Goal: Transaction & Acquisition: Purchase product/service

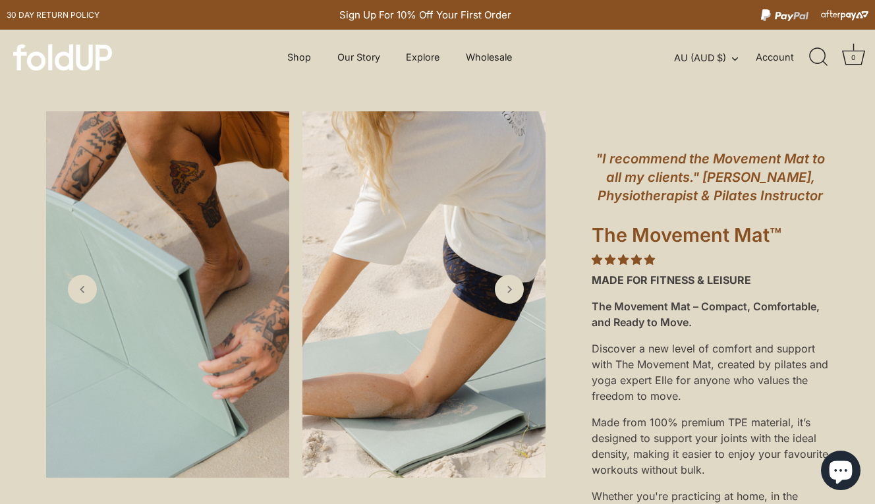
click at [57, 58] on img at bounding box center [62, 57] width 99 height 26
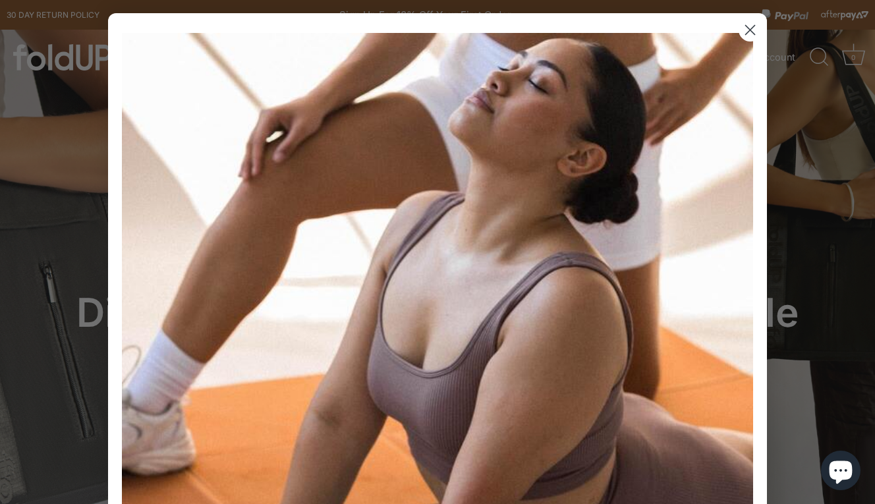
click at [749, 30] on icon "Close dialog" at bounding box center [750, 30] width 9 height 9
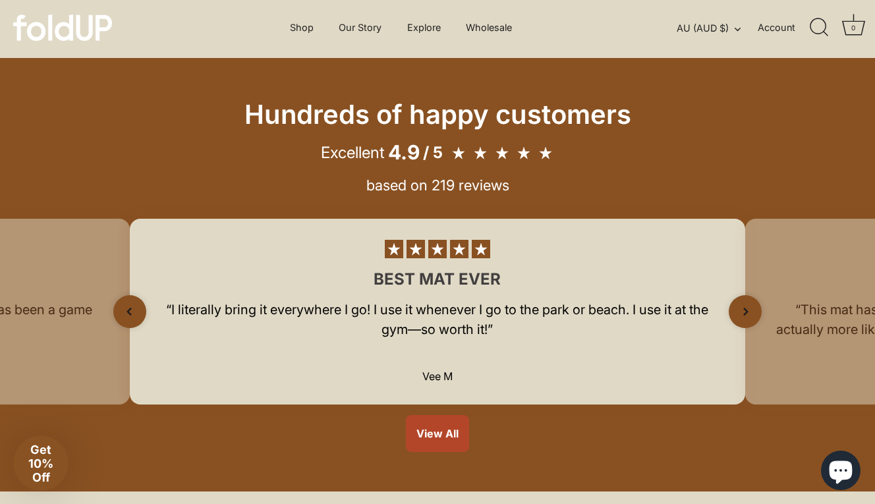
scroll to position [823, 0]
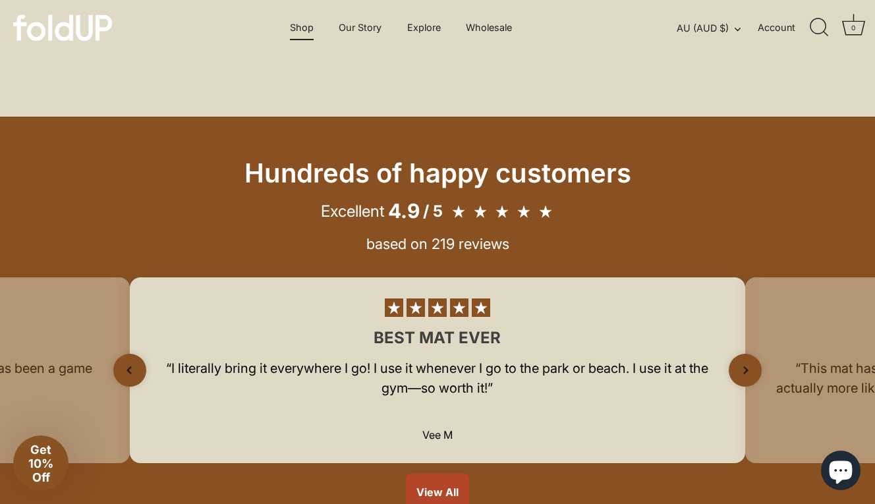
click at [298, 28] on link "Shop" at bounding box center [301, 27] width 47 height 25
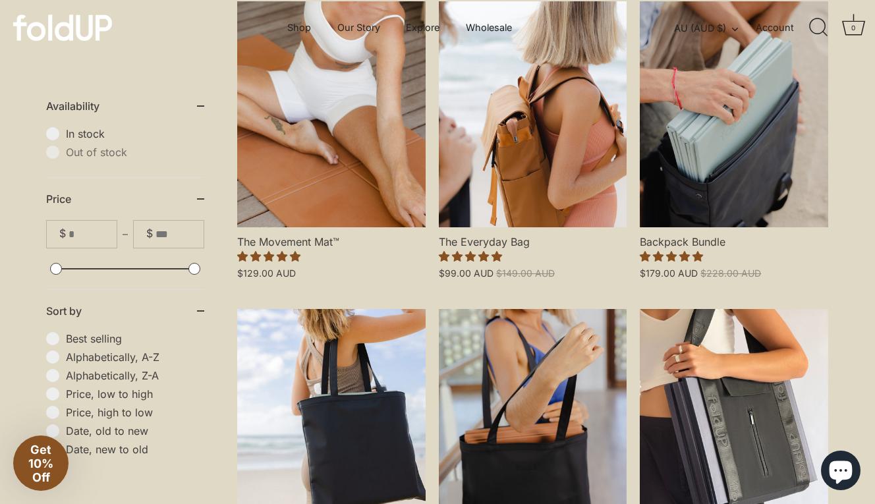
scroll to position [221, 0]
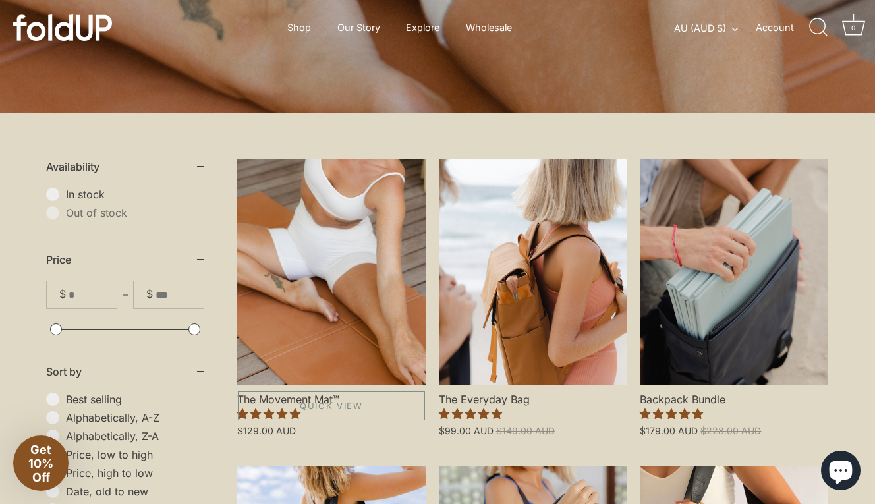
click at [347, 303] on link "The Movement Mat™" at bounding box center [331, 272] width 188 height 226
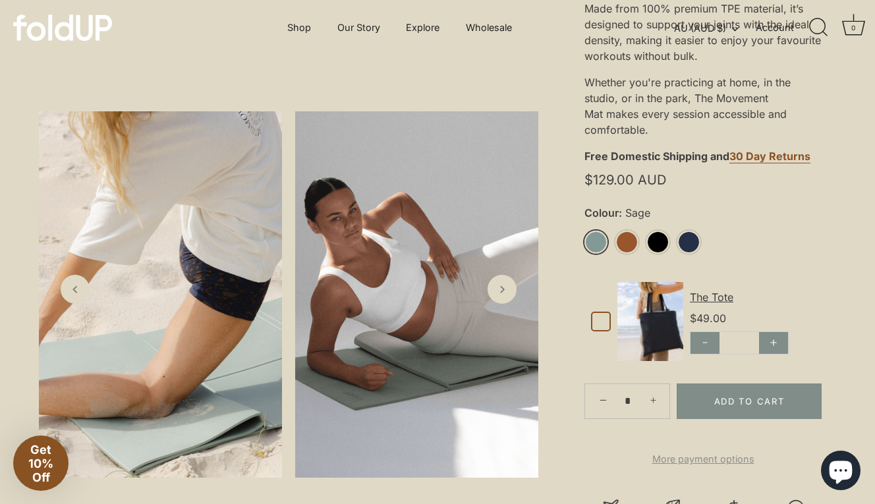
scroll to position [412, 7]
